Goal: Transaction & Acquisition: Book appointment/travel/reservation

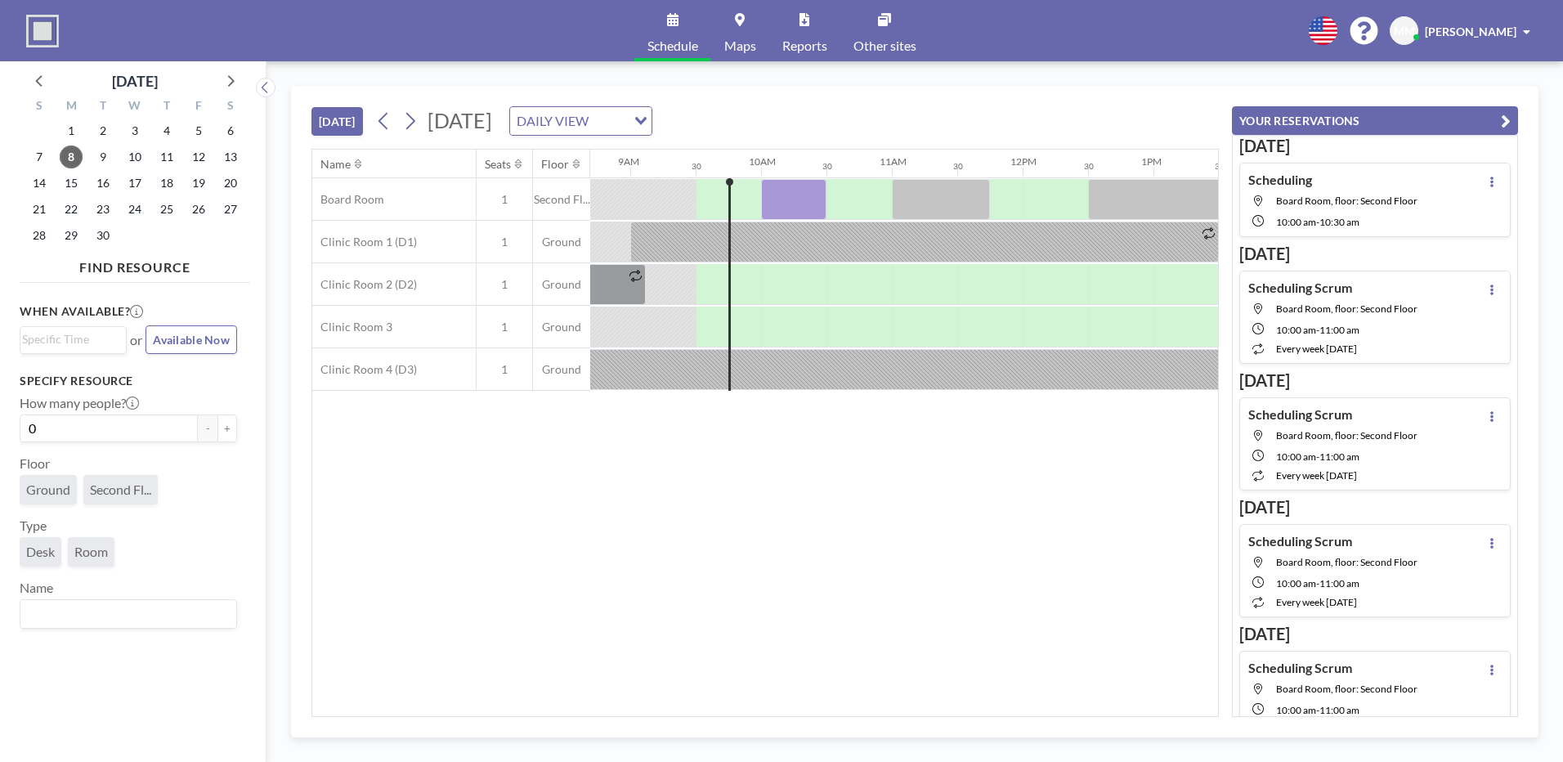
scroll to position [0, 1177]
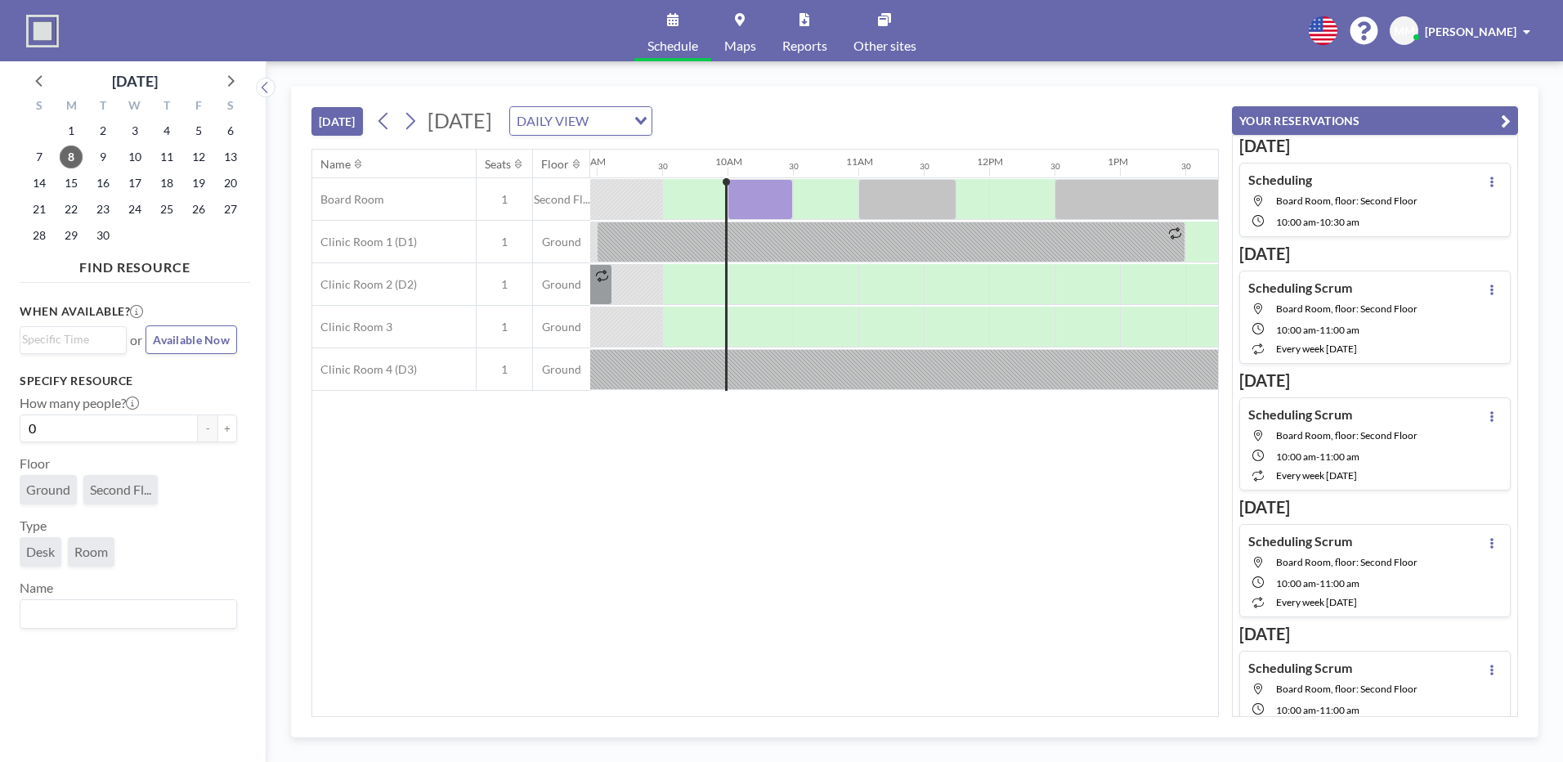
scroll to position [0, 1177]
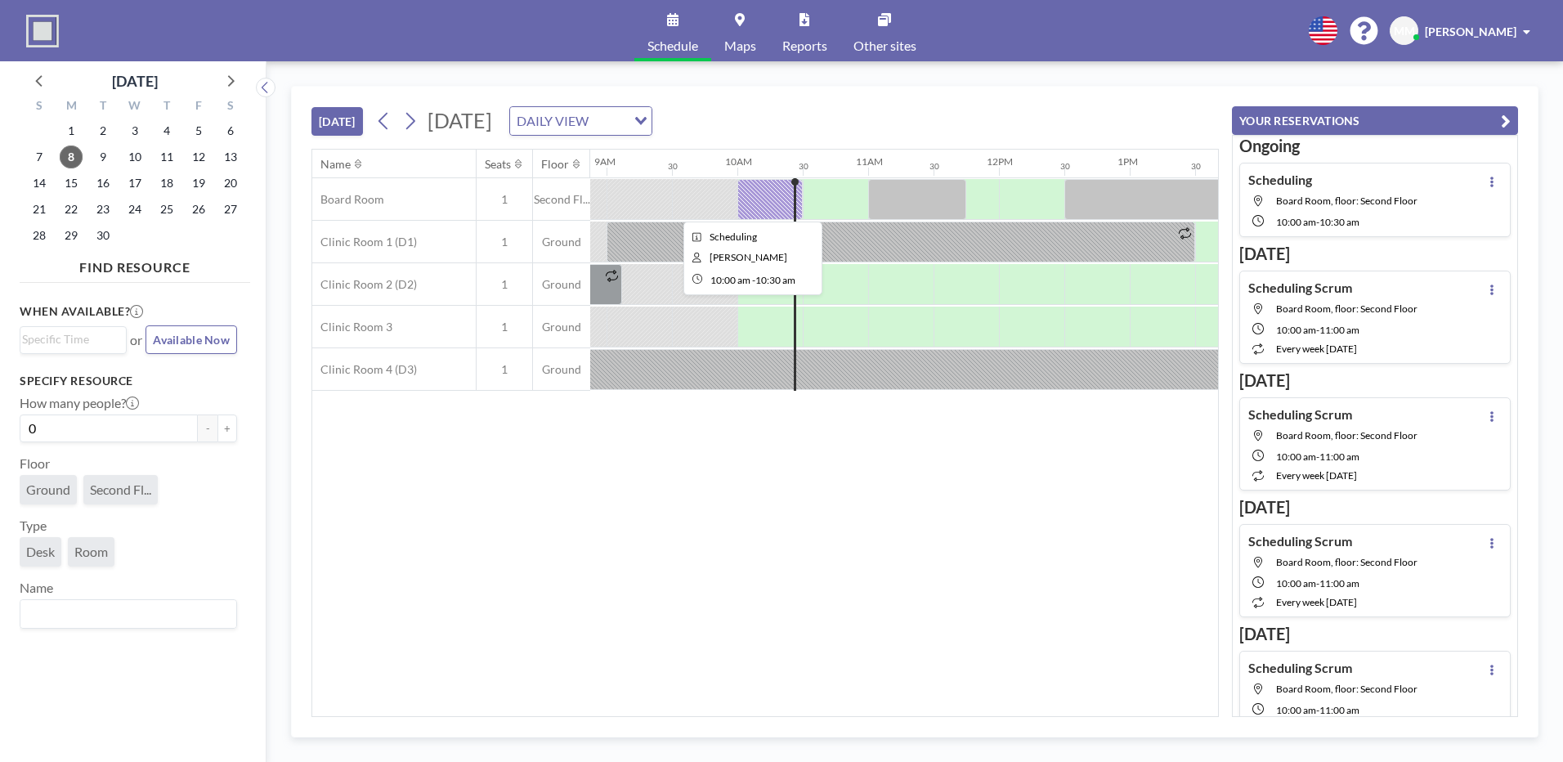
scroll to position [0, 1242]
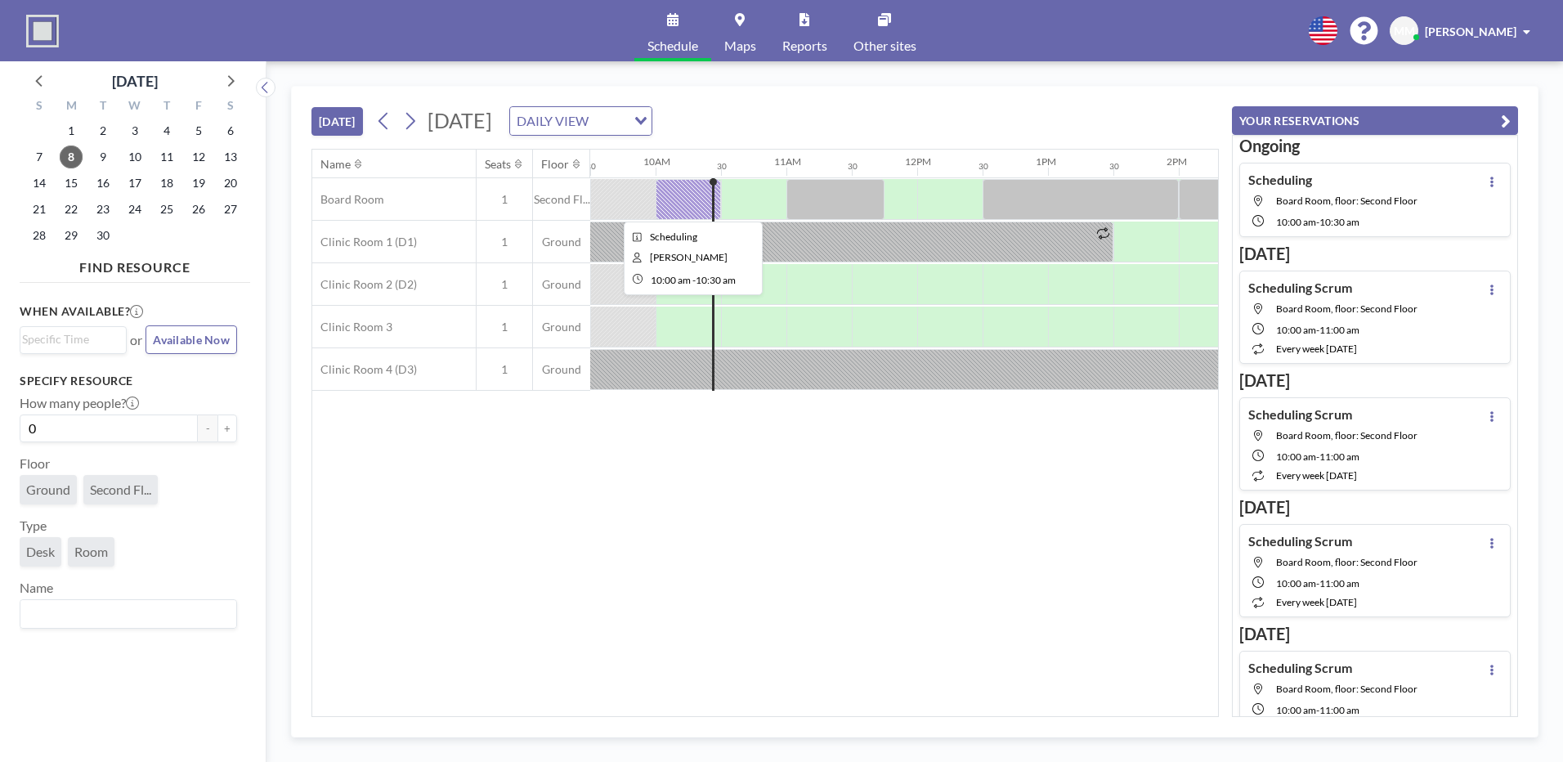
click at [696, 200] on div at bounding box center [688, 199] width 65 height 41
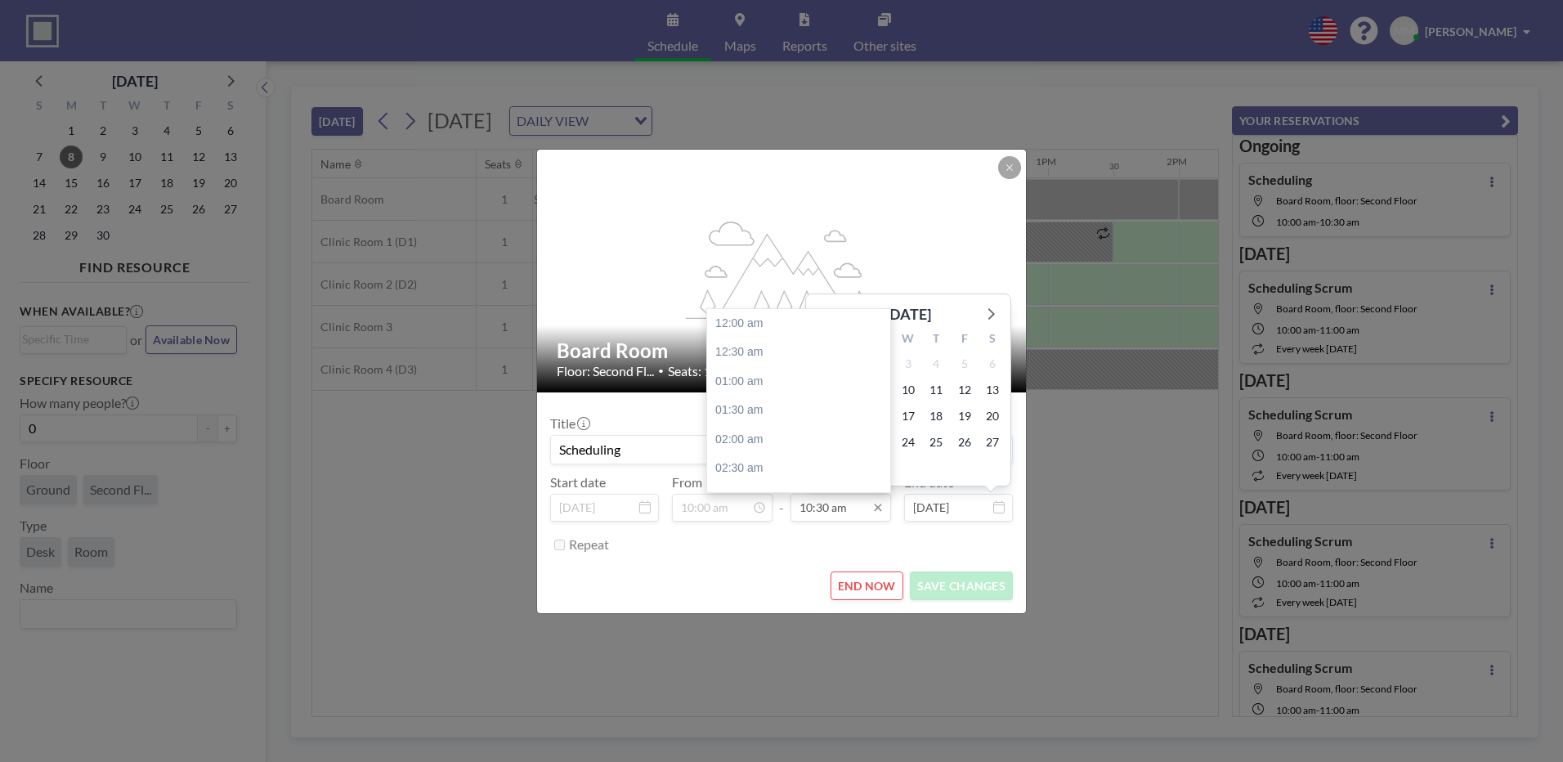
scroll to position [611, 0]
click at [831, 512] on input "10:30 am" at bounding box center [840, 508] width 101 height 28
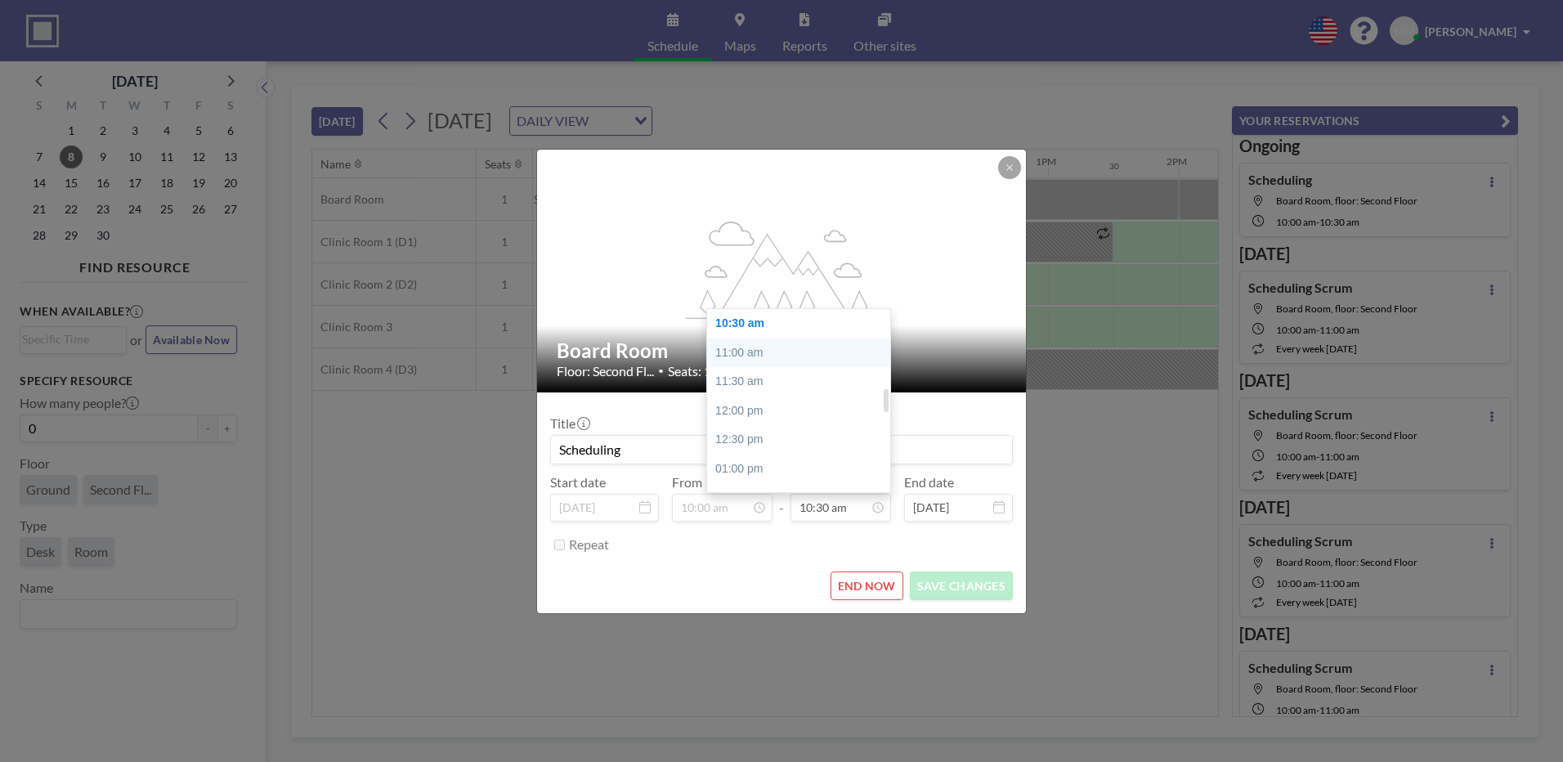
click at [735, 362] on div "11:00 am" at bounding box center [802, 352] width 191 height 29
type input "11:00 am"
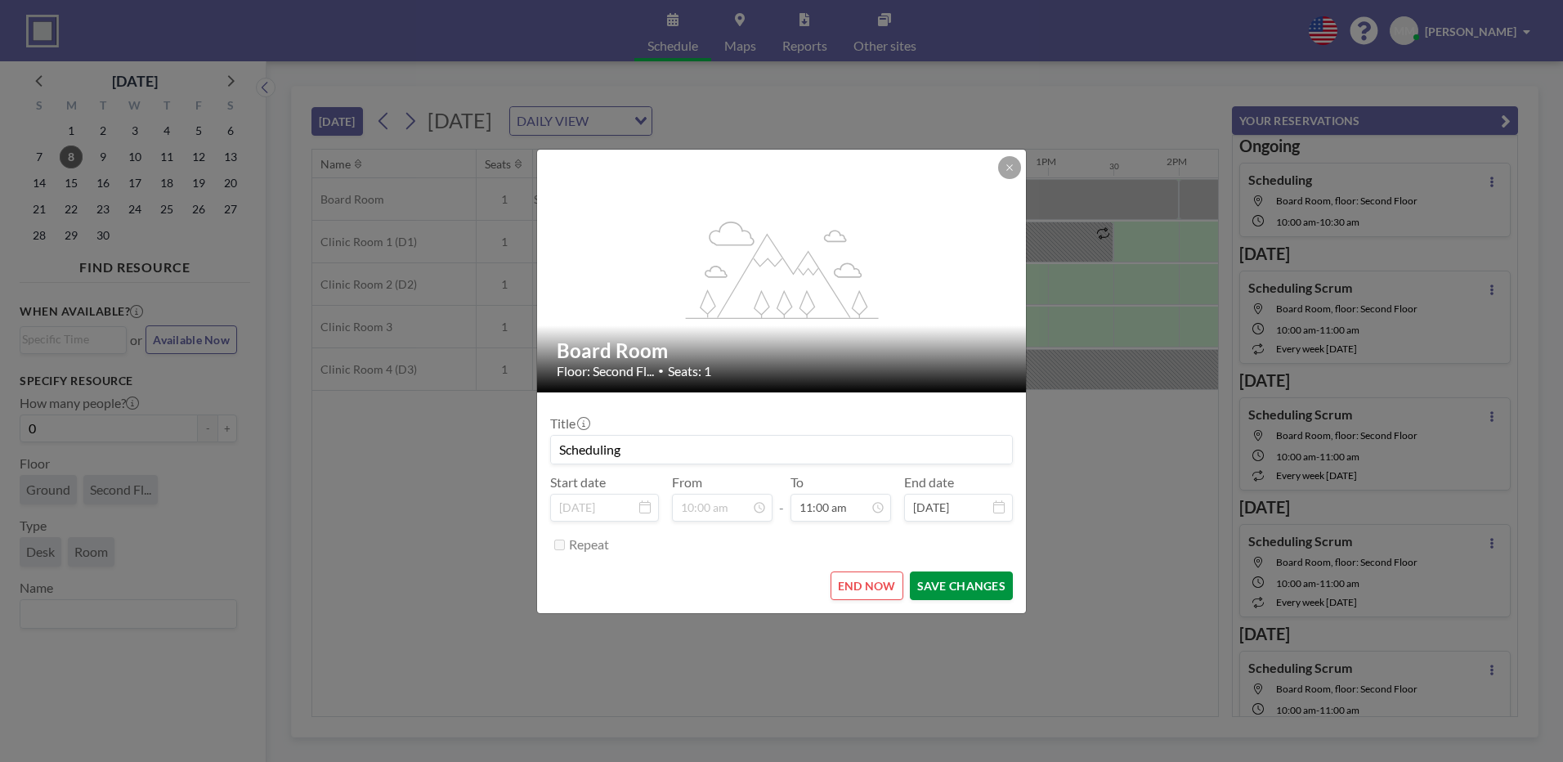
scroll to position [0, 0]
click at [968, 591] on button "SAVE CHANGES" at bounding box center [961, 585] width 103 height 29
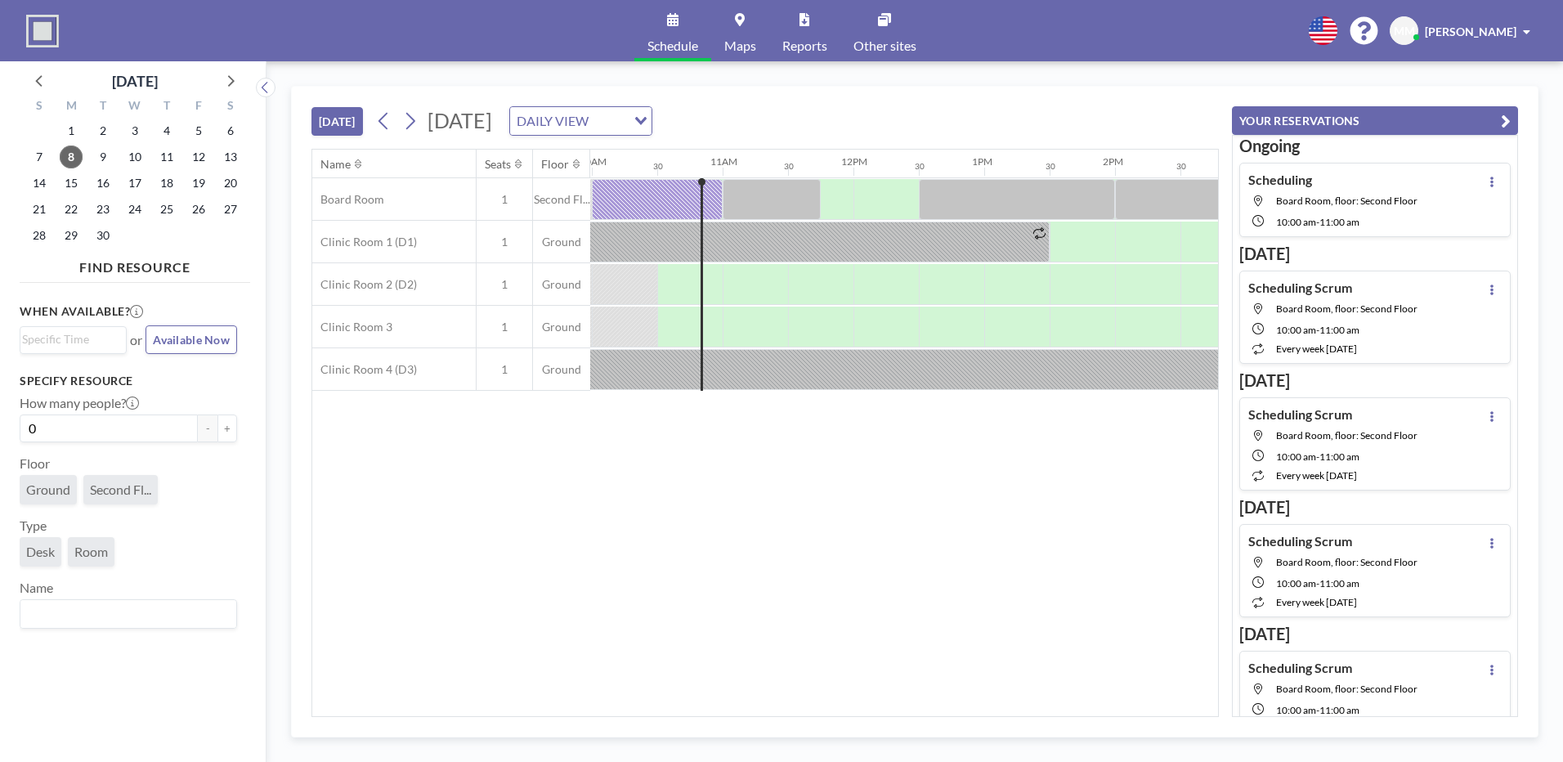
scroll to position [0, 1308]
click at [418, 122] on icon at bounding box center [410, 121] width 16 height 25
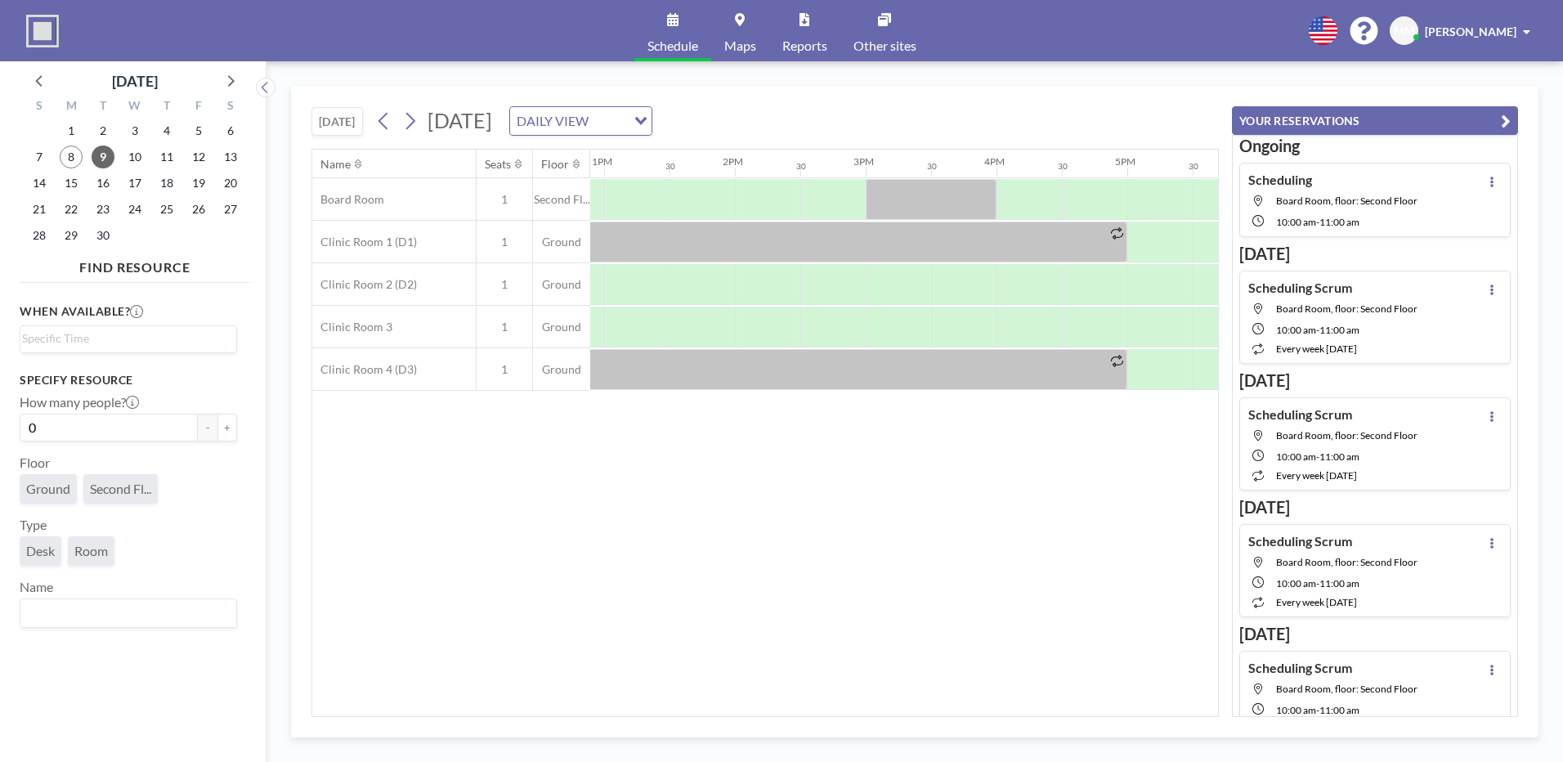
scroll to position [0, 1676]
click at [772, 188] on div at bounding box center [777, 199] width 65 height 41
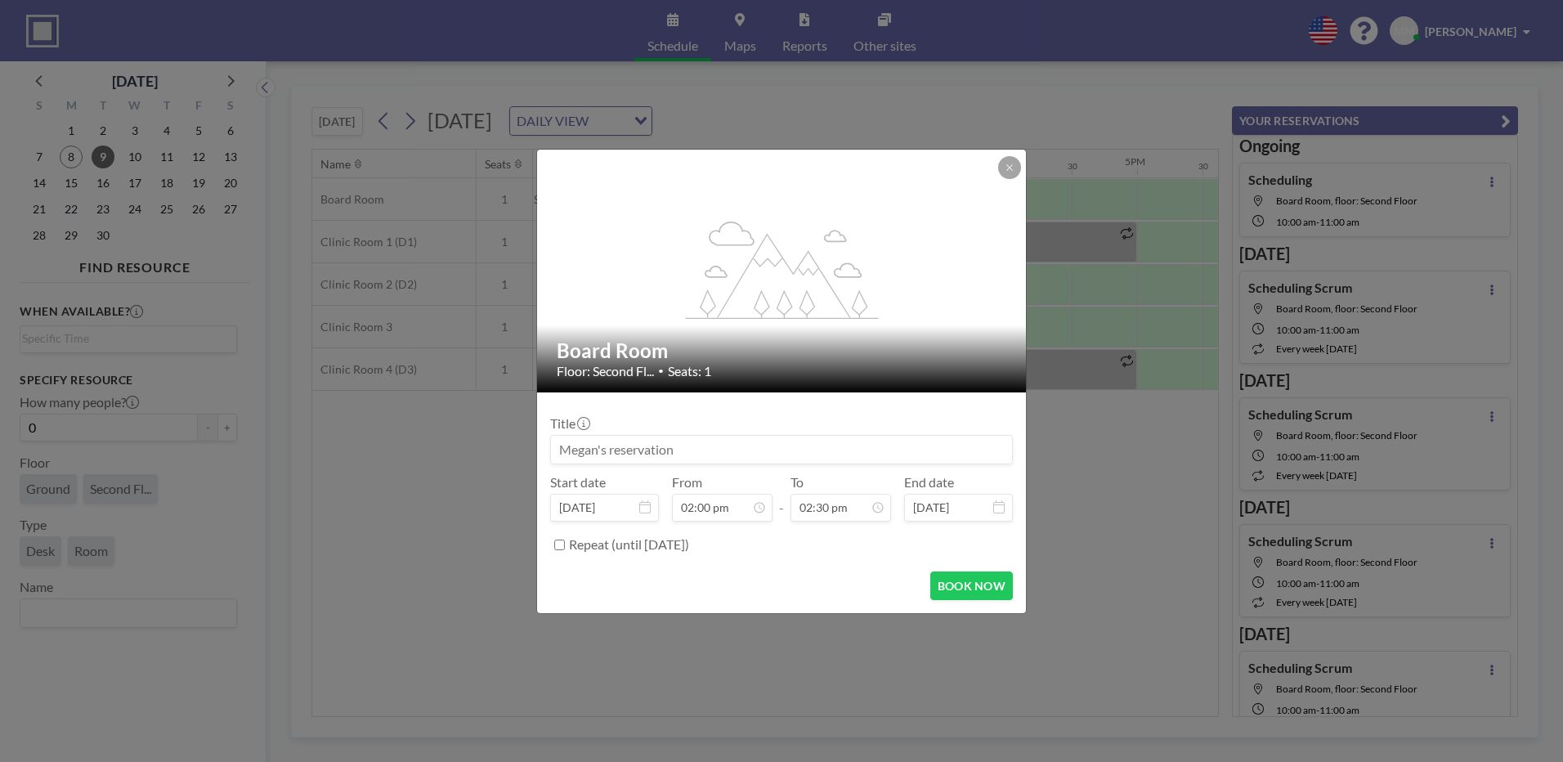
click at [815, 453] on input at bounding box center [781, 450] width 461 height 28
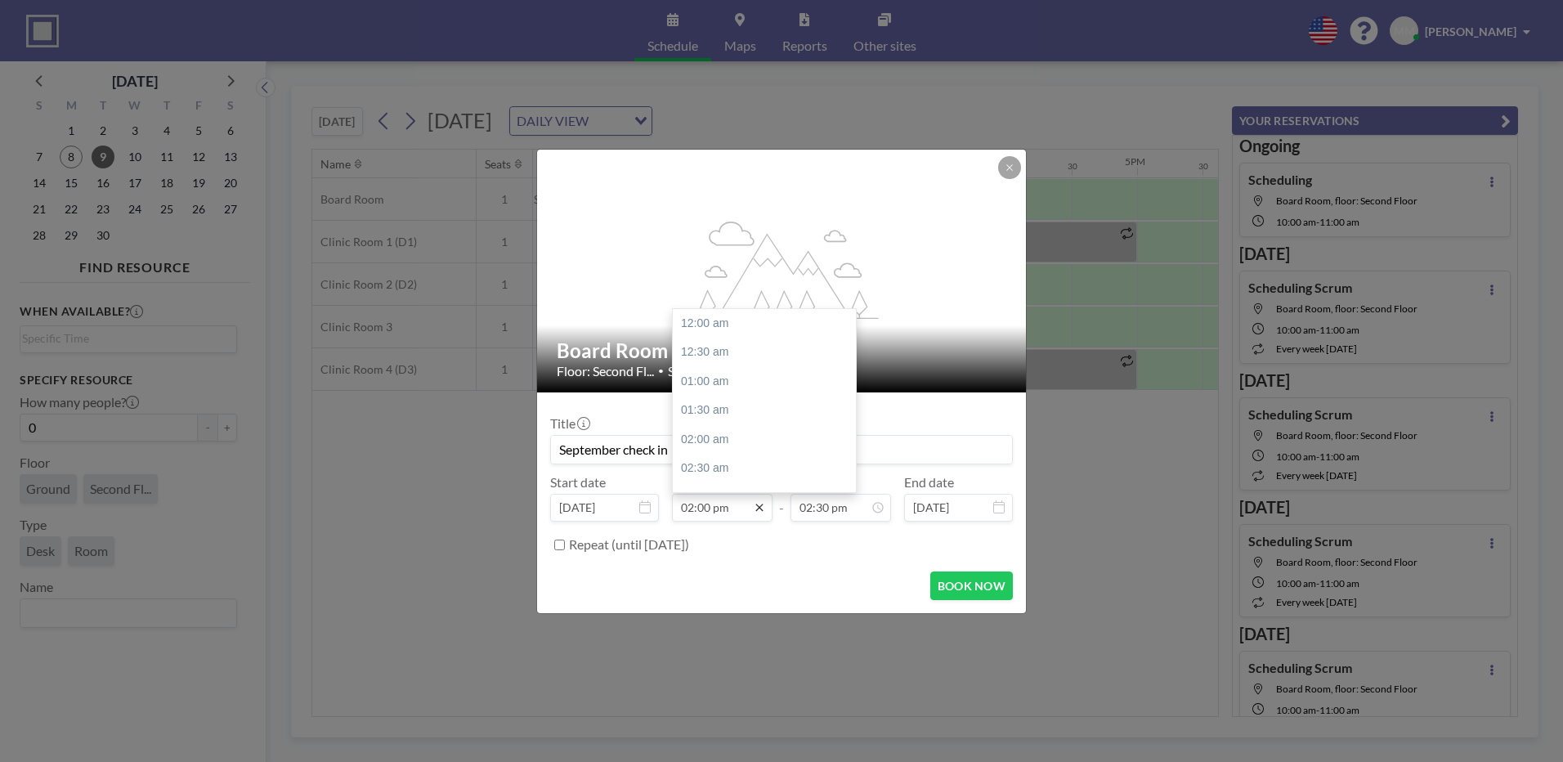
scroll to position [815, 0]
click at [740, 512] on input "02:00 pm" at bounding box center [722, 508] width 101 height 28
click at [802, 505] on input "02:30 pm" at bounding box center [840, 508] width 101 height 28
click at [773, 362] on div "03:00 pm" at bounding box center [802, 352] width 191 height 29
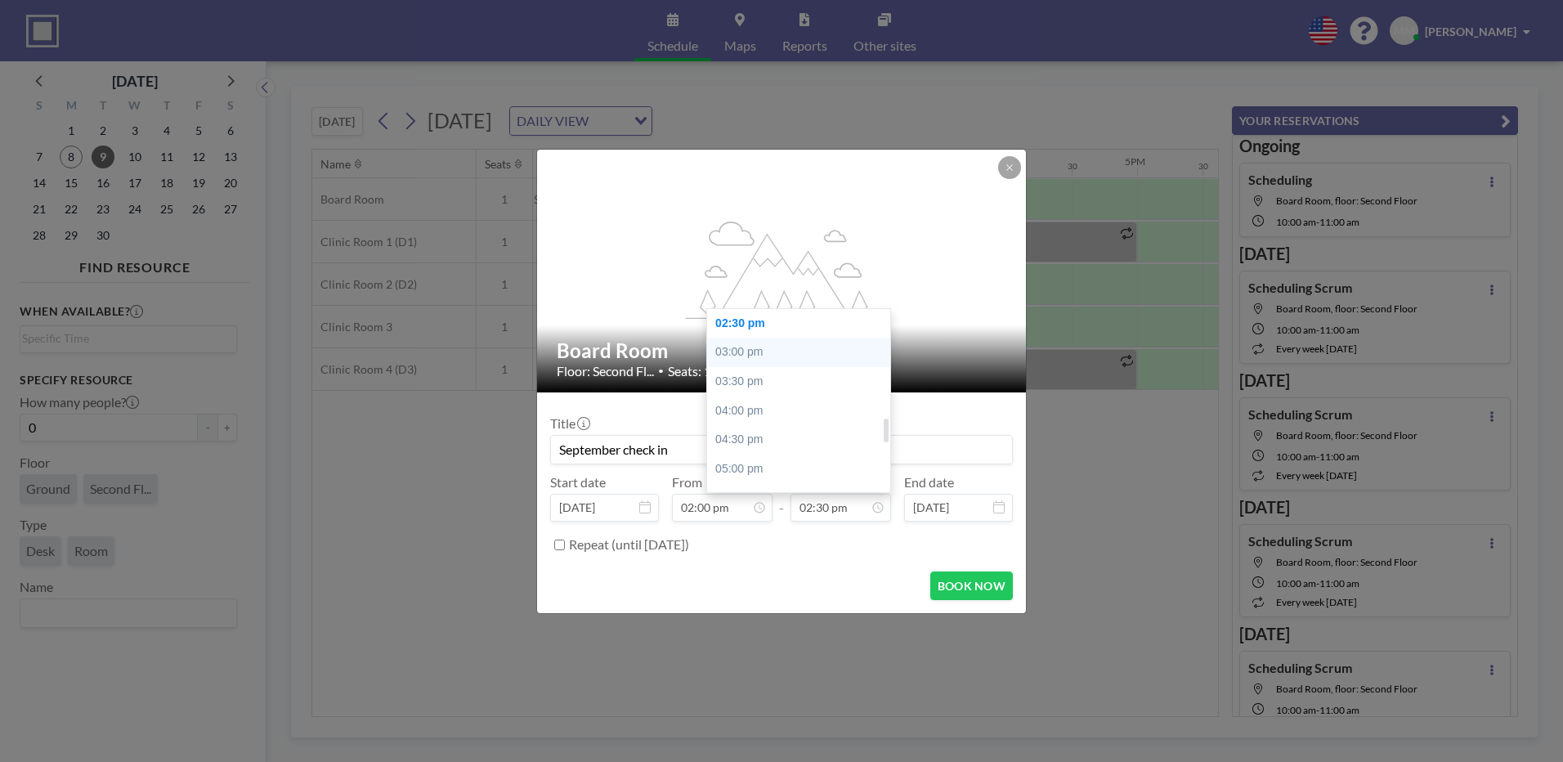
type input "September check in"
type input "03:00 pm"
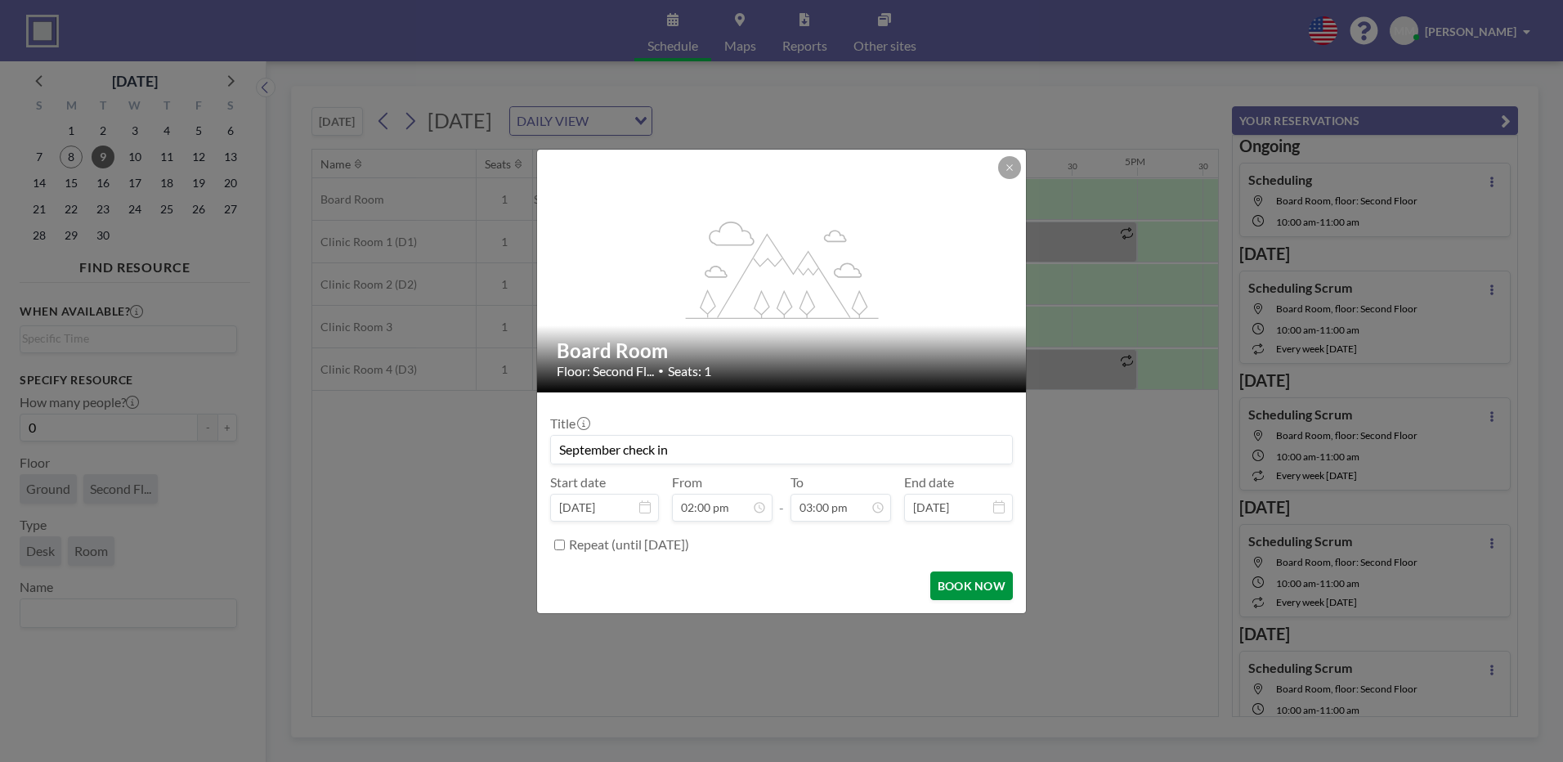
click at [996, 578] on button "BOOK NOW" at bounding box center [971, 585] width 83 height 29
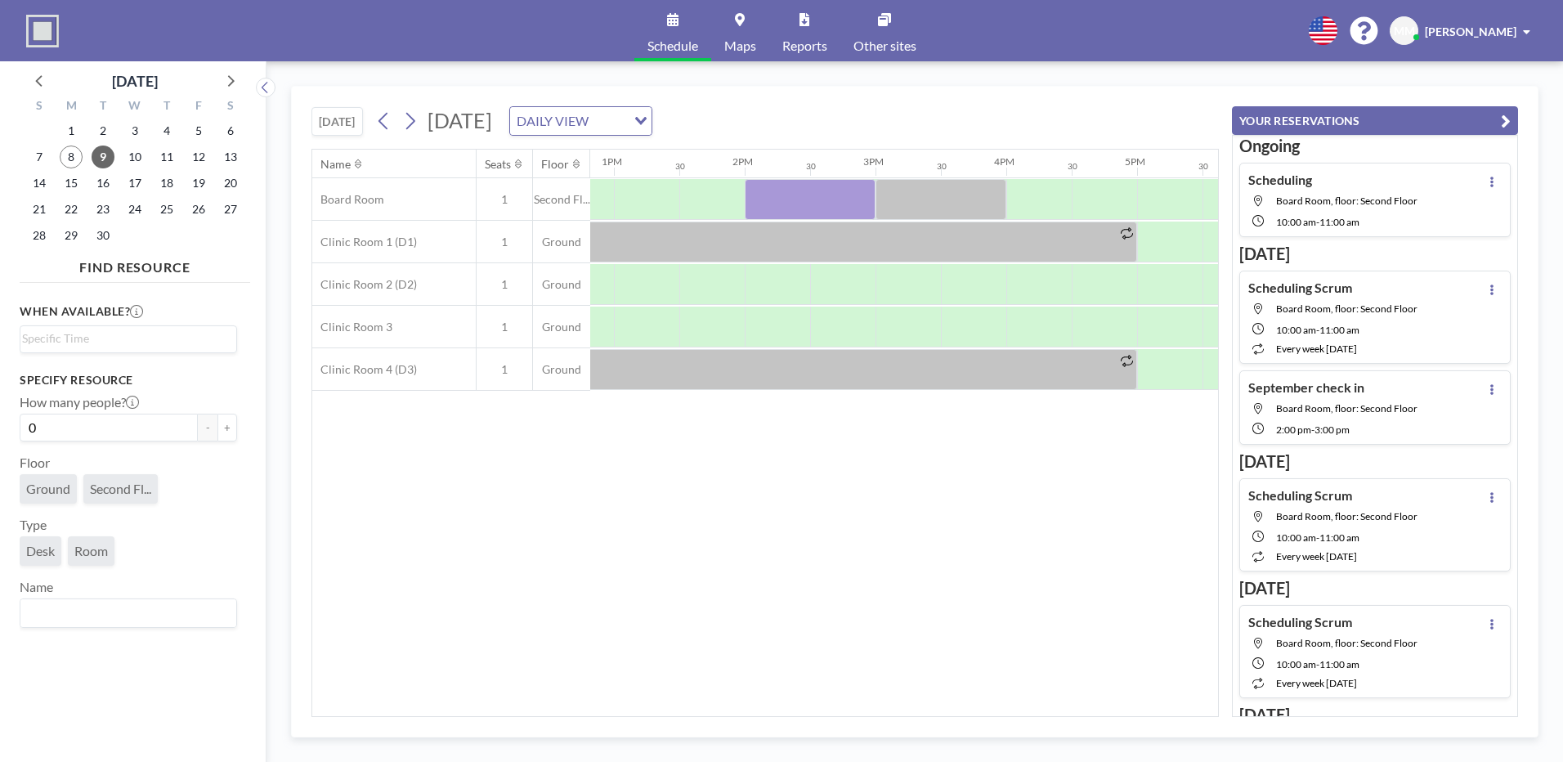
click at [701, 567] on div "Name Seats Floor 12AM 30 1AM 30 2AM 30 3AM 30 4AM 30 5AM 30 6AM 30 7AM 30 8AM 3…" at bounding box center [765, 433] width 906 height 566
click at [414, 120] on icon at bounding box center [410, 121] width 16 height 25
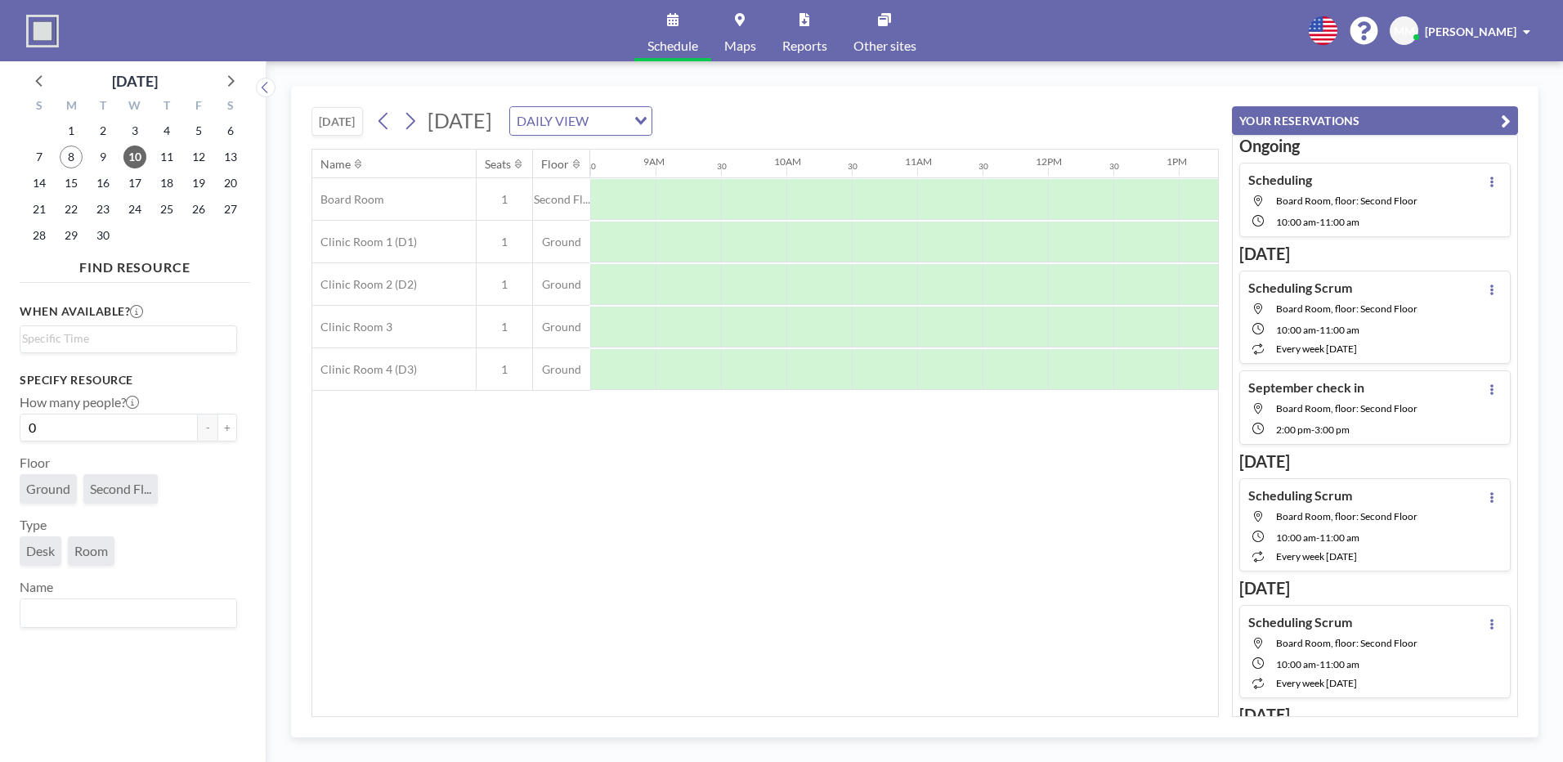
scroll to position [0, 1142]
click at [794, 204] on div at bounding box center [788, 199] width 65 height 41
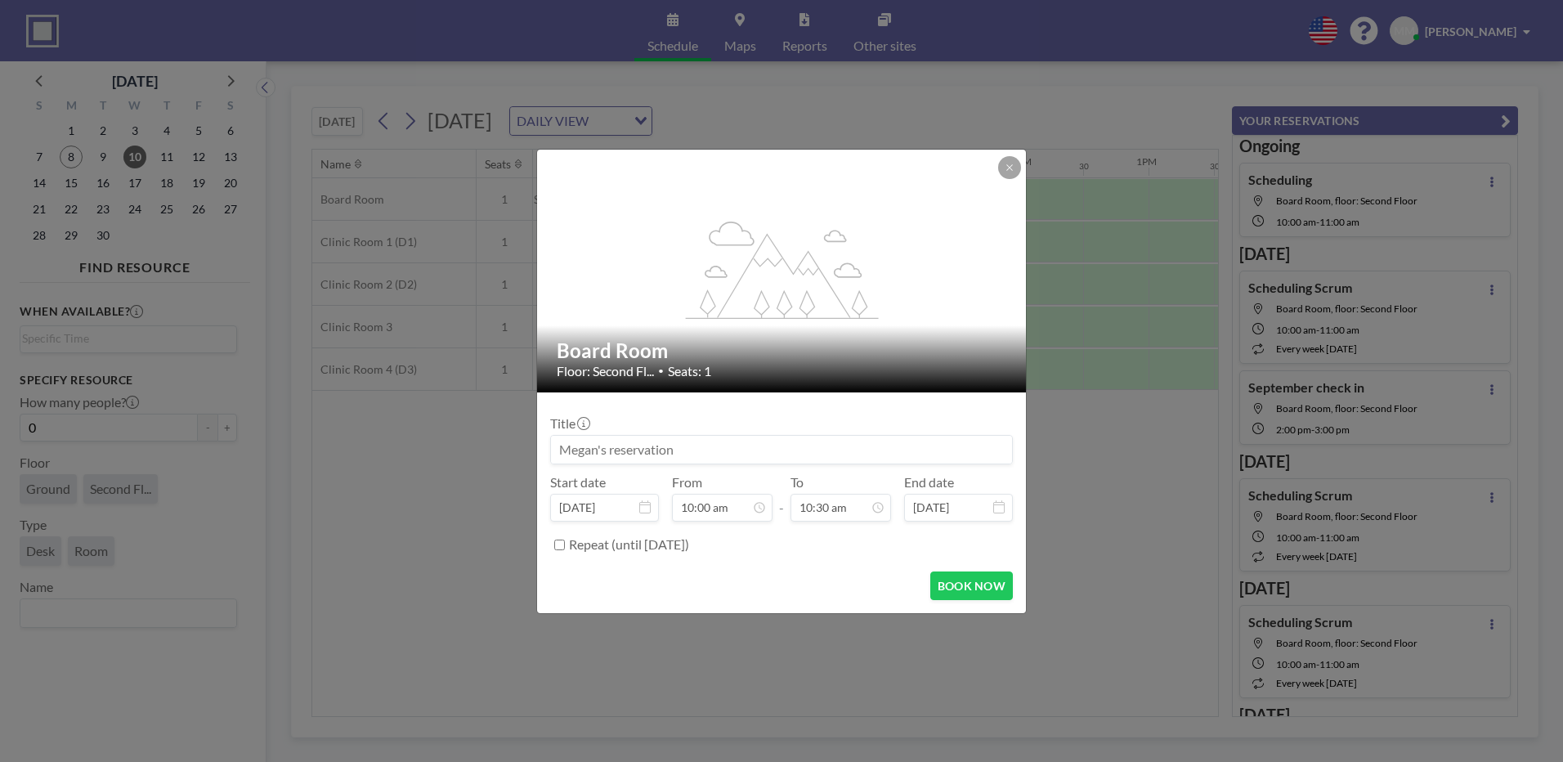
scroll to position [0, 0]
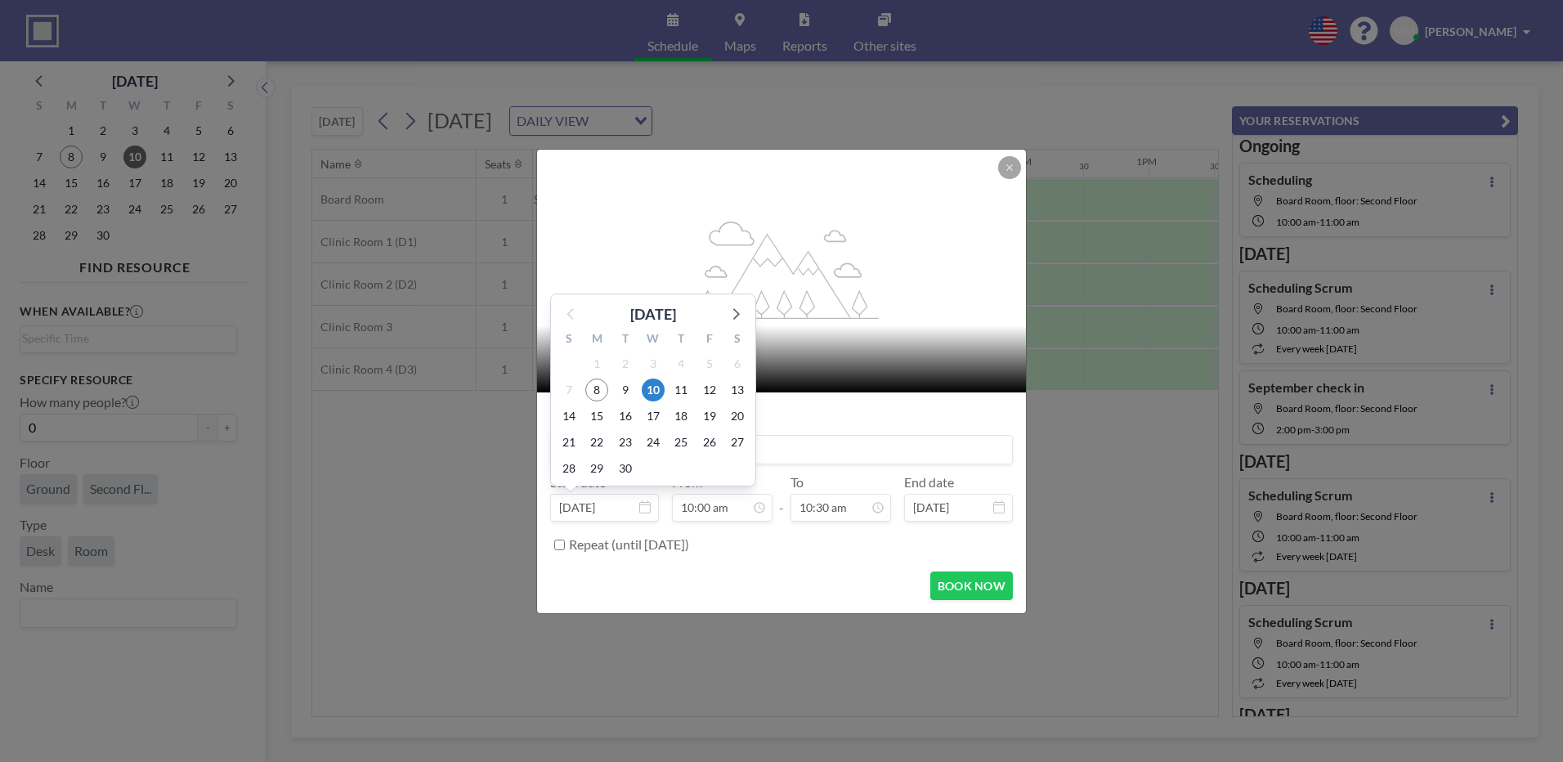
click at [638, 451] on div "23" at bounding box center [625, 442] width 28 height 26
click at [851, 437] on input at bounding box center [781, 450] width 461 height 28
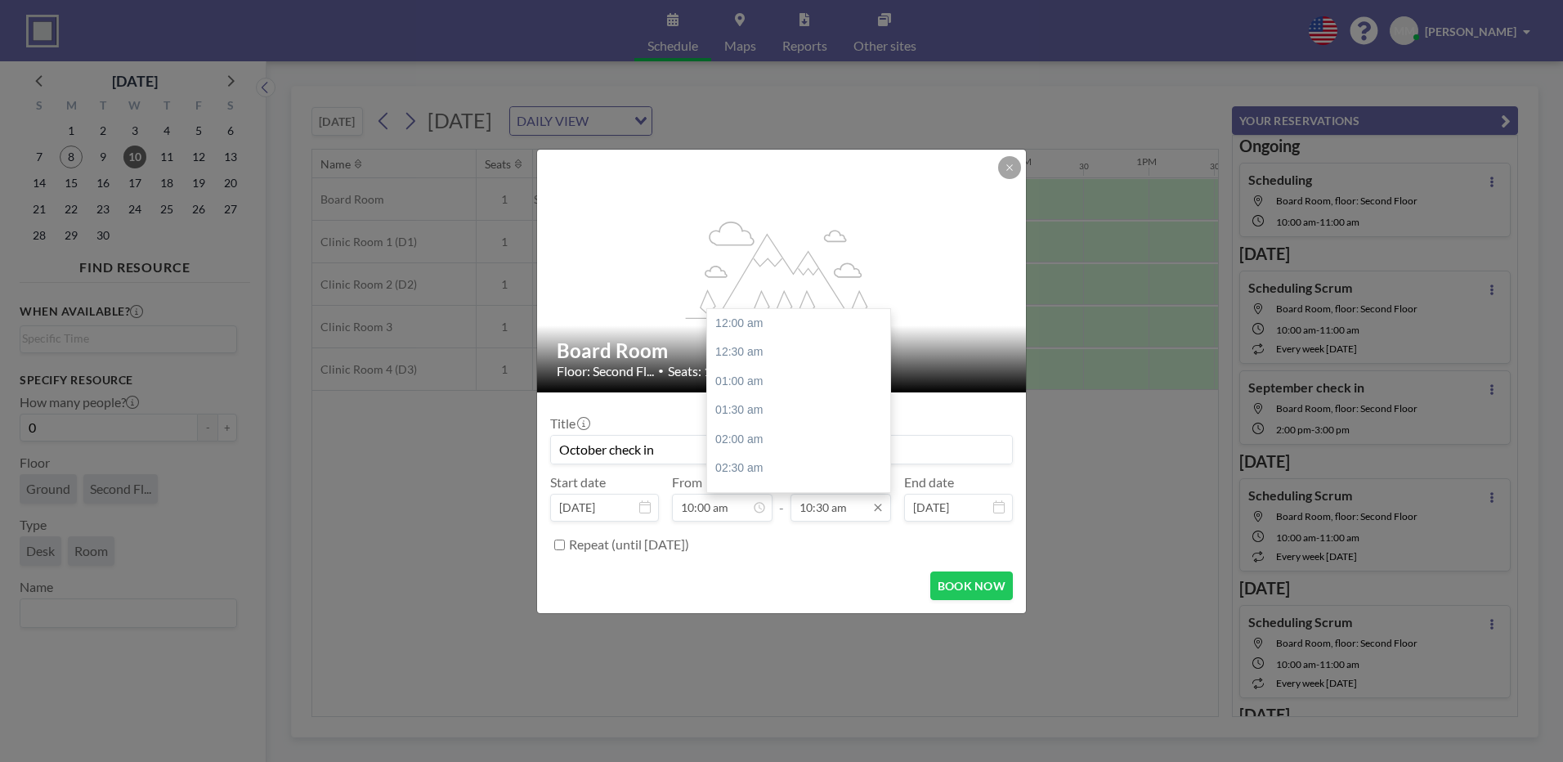
scroll to position [611, 0]
click at [838, 505] on input "10:30 am" at bounding box center [840, 508] width 101 height 28
click at [744, 384] on div "11:30 am" at bounding box center [802, 381] width 191 height 29
type input "October check in"
type input "11:30 am"
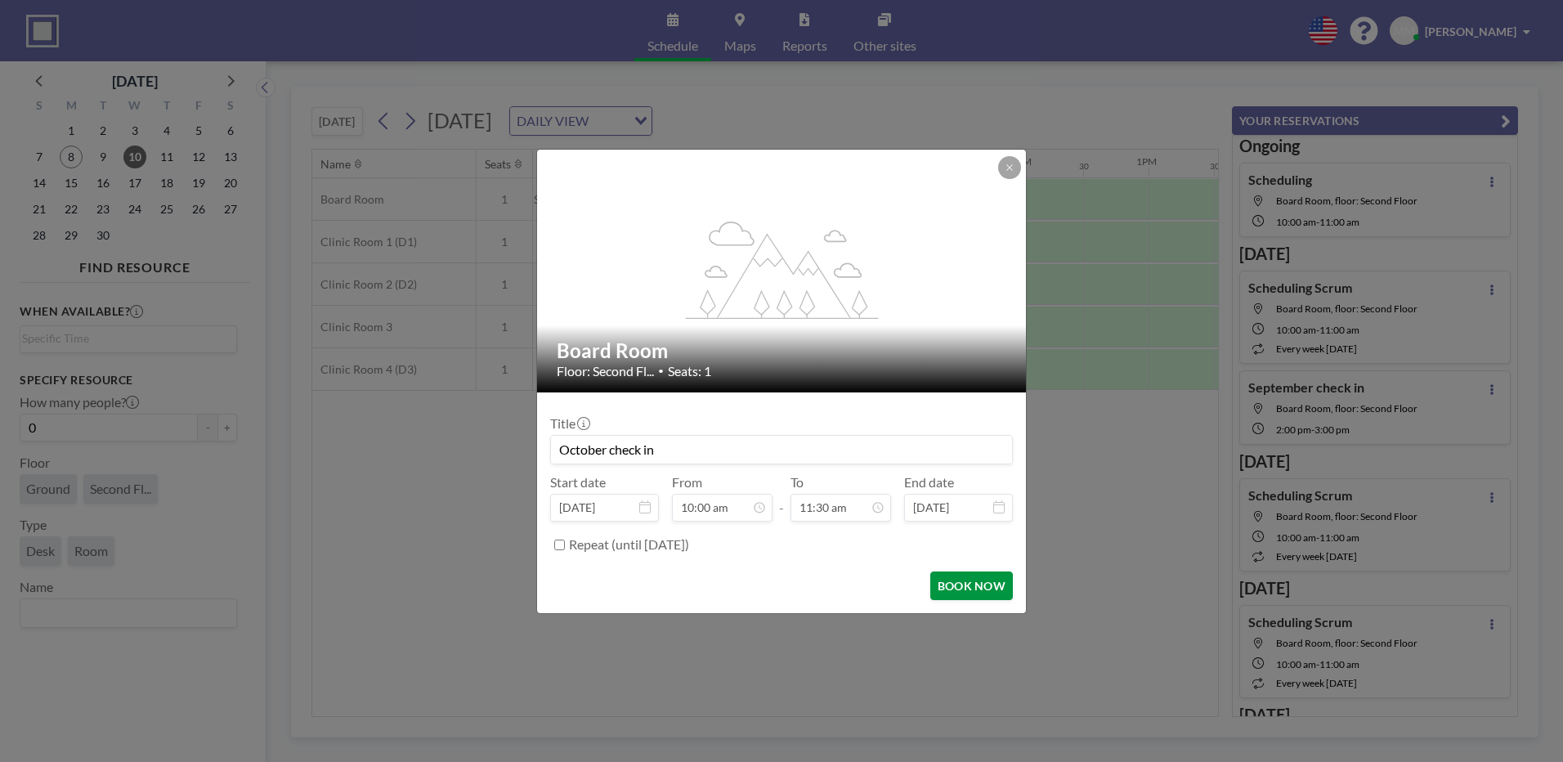
click at [951, 584] on button "BOOK NOW" at bounding box center [971, 585] width 83 height 29
